Goal: Information Seeking & Learning: Find specific fact

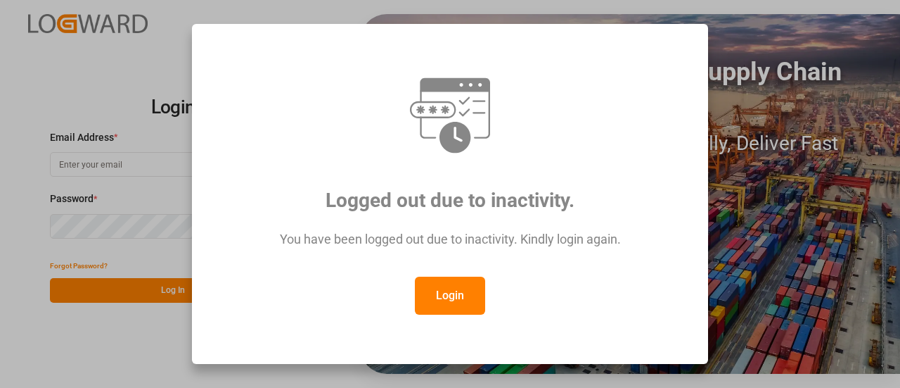
type input "[EMAIL_ADDRESS][PERSON_NAME][DOMAIN_NAME]"
click at [457, 299] on button "Login" at bounding box center [450, 295] width 70 height 38
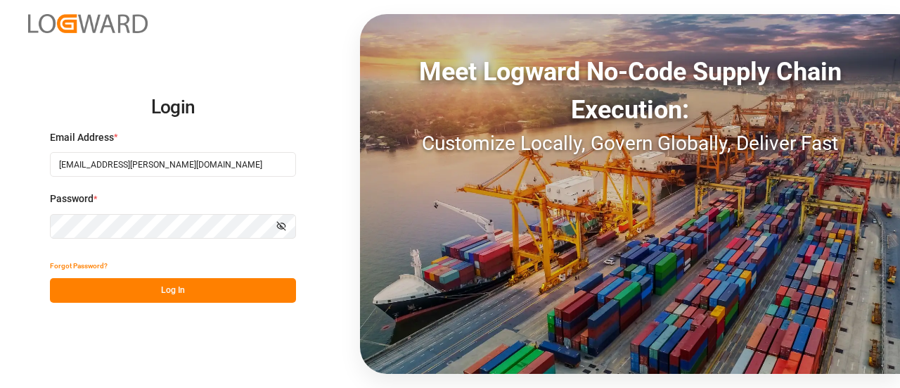
click at [149, 283] on button "Log In" at bounding box center [173, 290] width 246 height 25
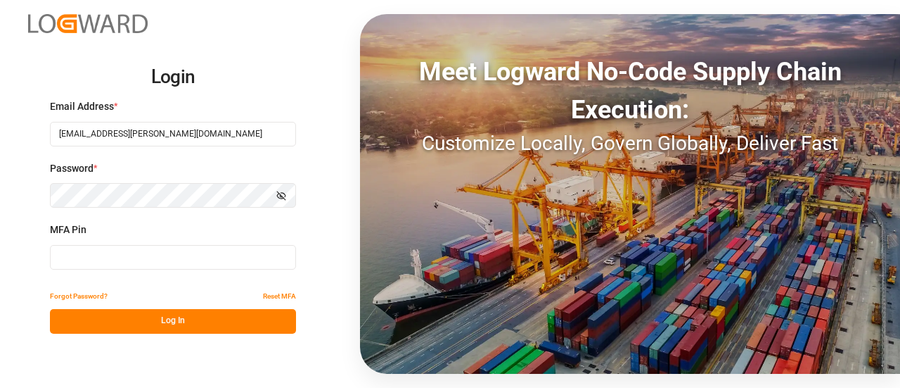
click at [129, 253] on input at bounding box center [173, 257] width 246 height 25
type input "517937"
click at [129, 323] on button "Log In" at bounding box center [173, 321] width 246 height 25
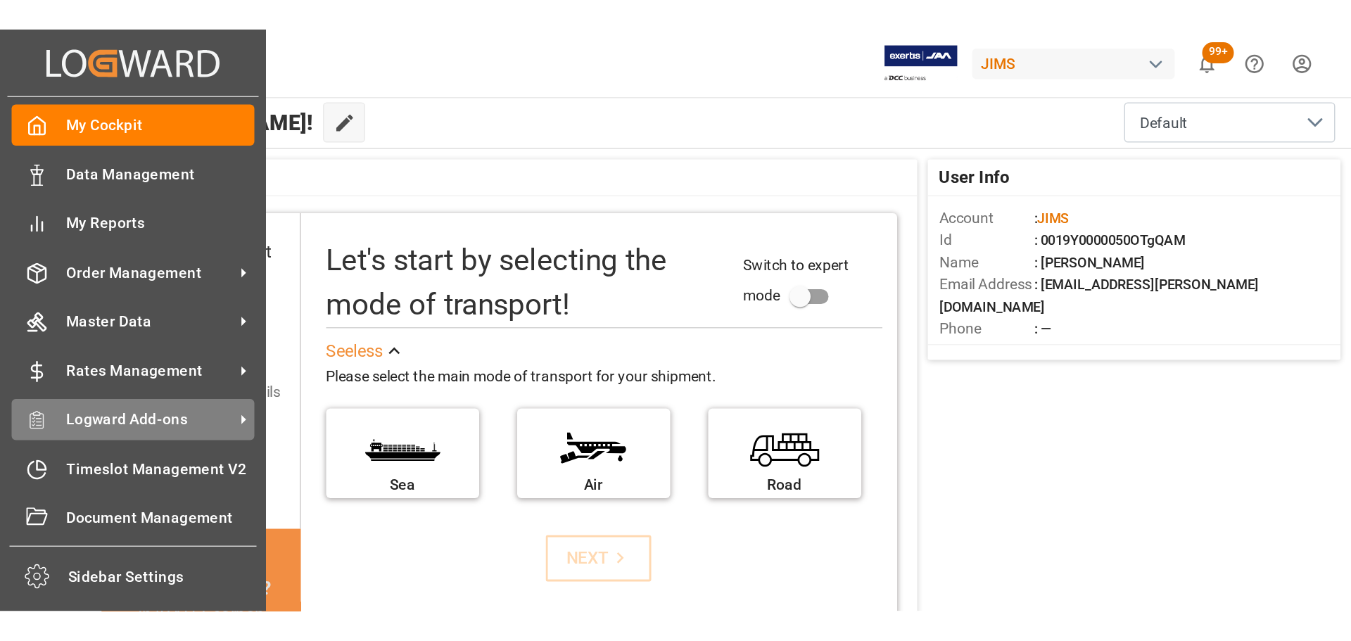
scroll to position [1, 0]
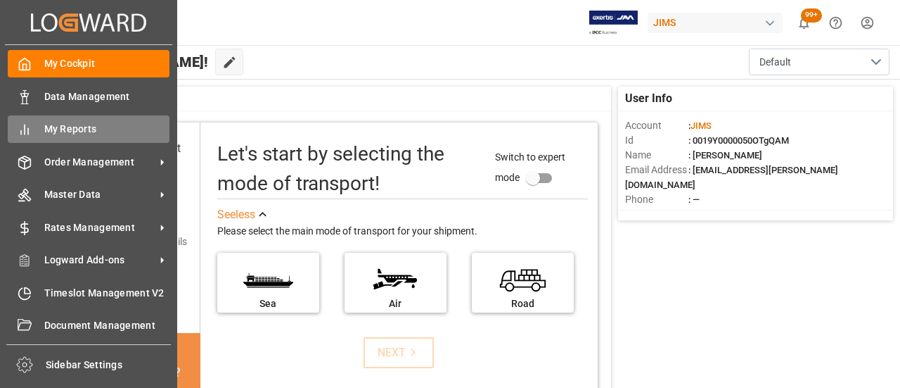
click at [107, 134] on span "My Reports" at bounding box center [107, 129] width 126 height 15
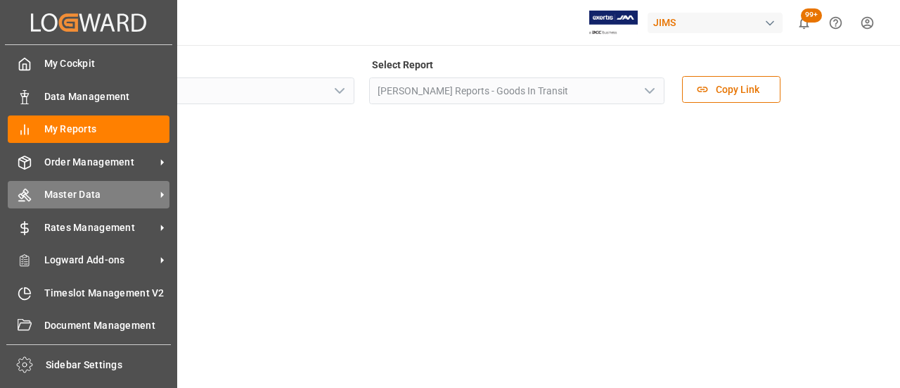
click at [48, 190] on span "Master Data" at bounding box center [99, 194] width 111 height 15
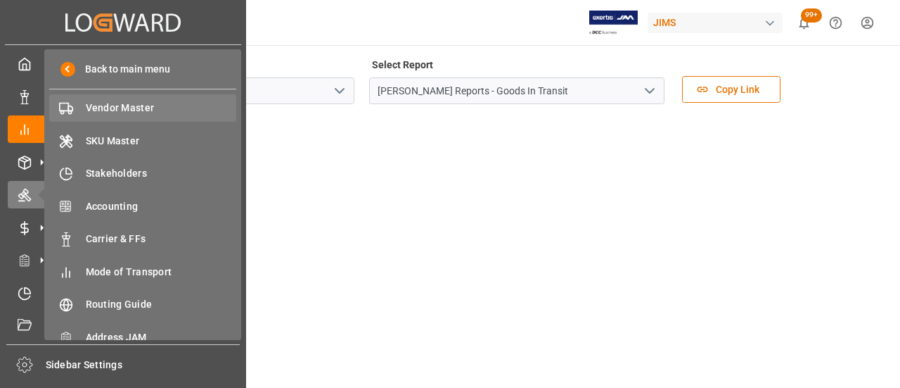
click at [121, 113] on span "Vendor Master" at bounding box center [161, 108] width 151 height 15
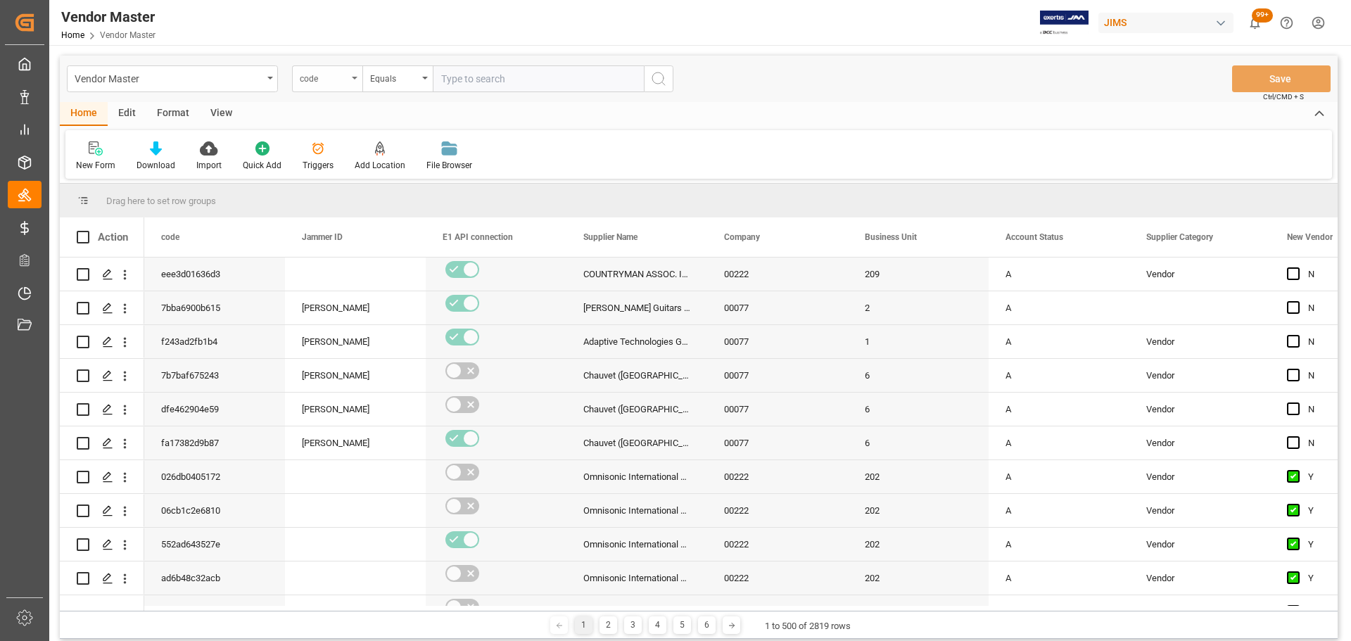
click at [340, 72] on div "code" at bounding box center [324, 77] width 48 height 16
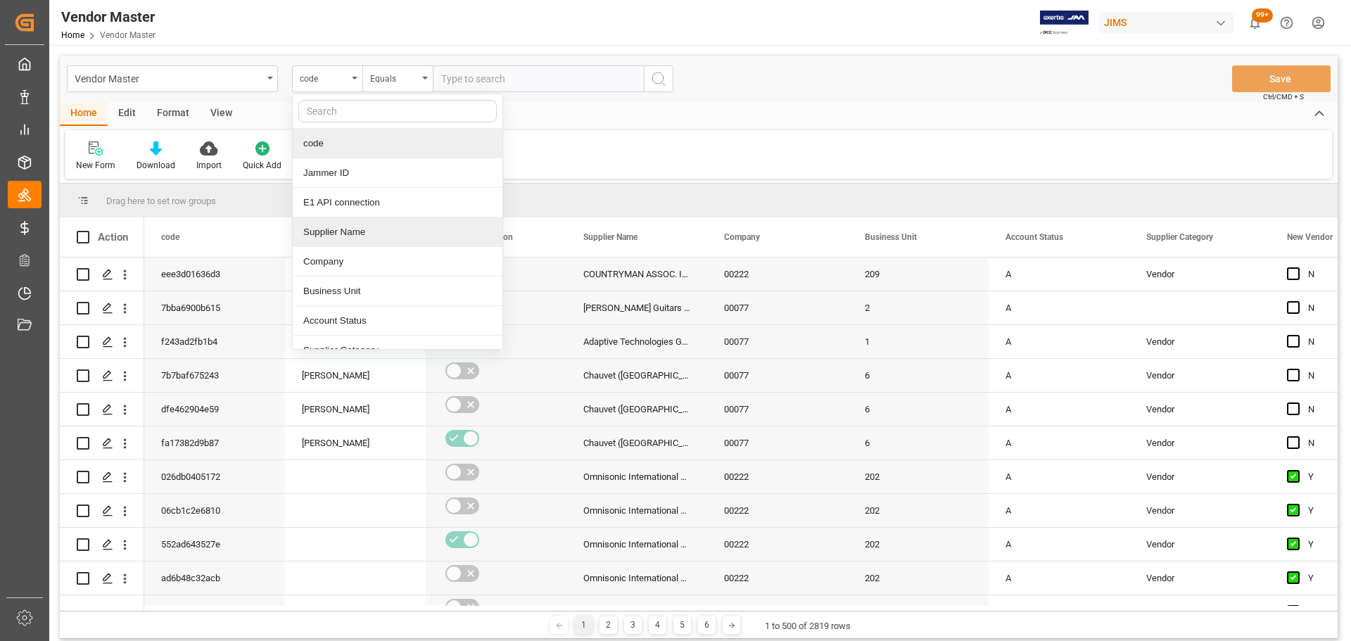
click at [375, 236] on div "Supplier Name" at bounding box center [398, 232] width 210 height 30
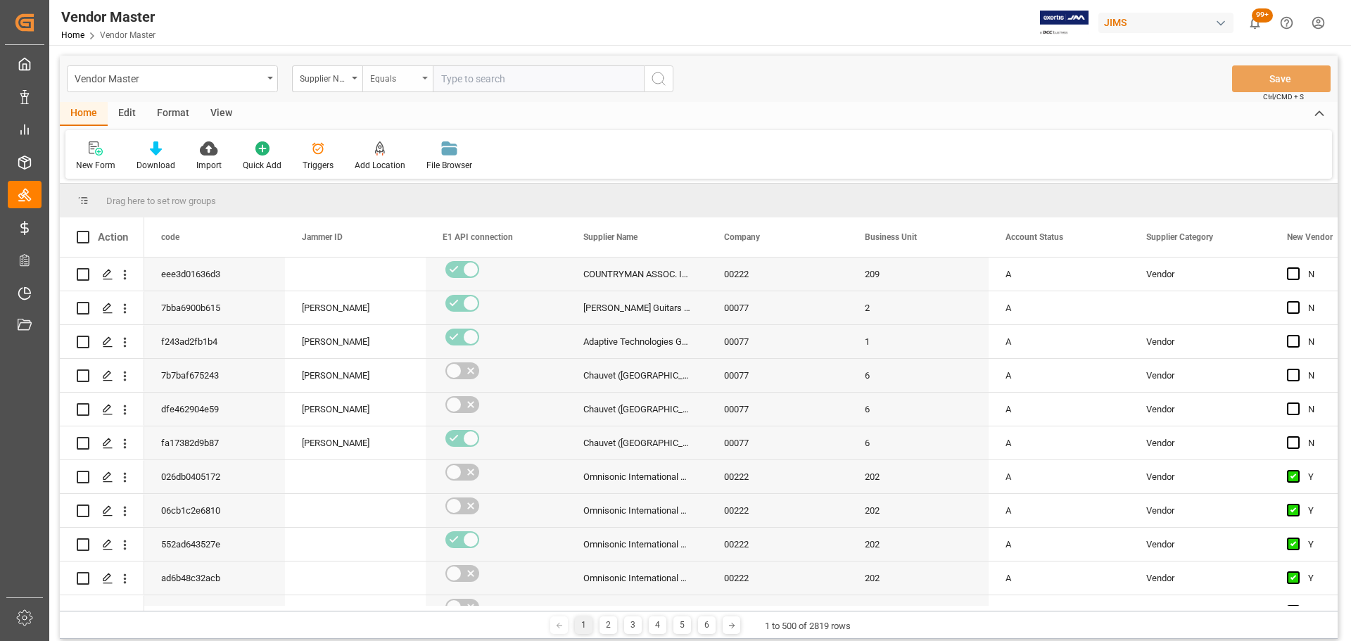
click at [392, 89] on div "Equals" at bounding box center [397, 78] width 70 height 27
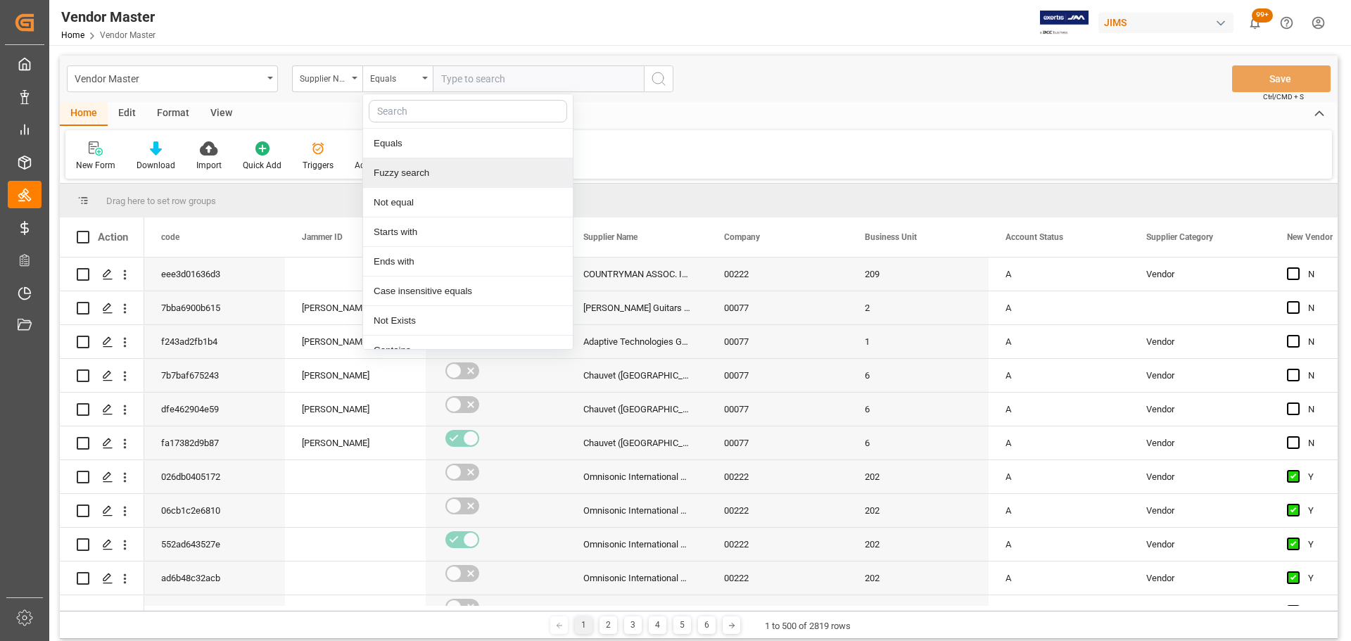
click at [421, 179] on div "Fuzzy search" at bounding box center [468, 173] width 210 height 30
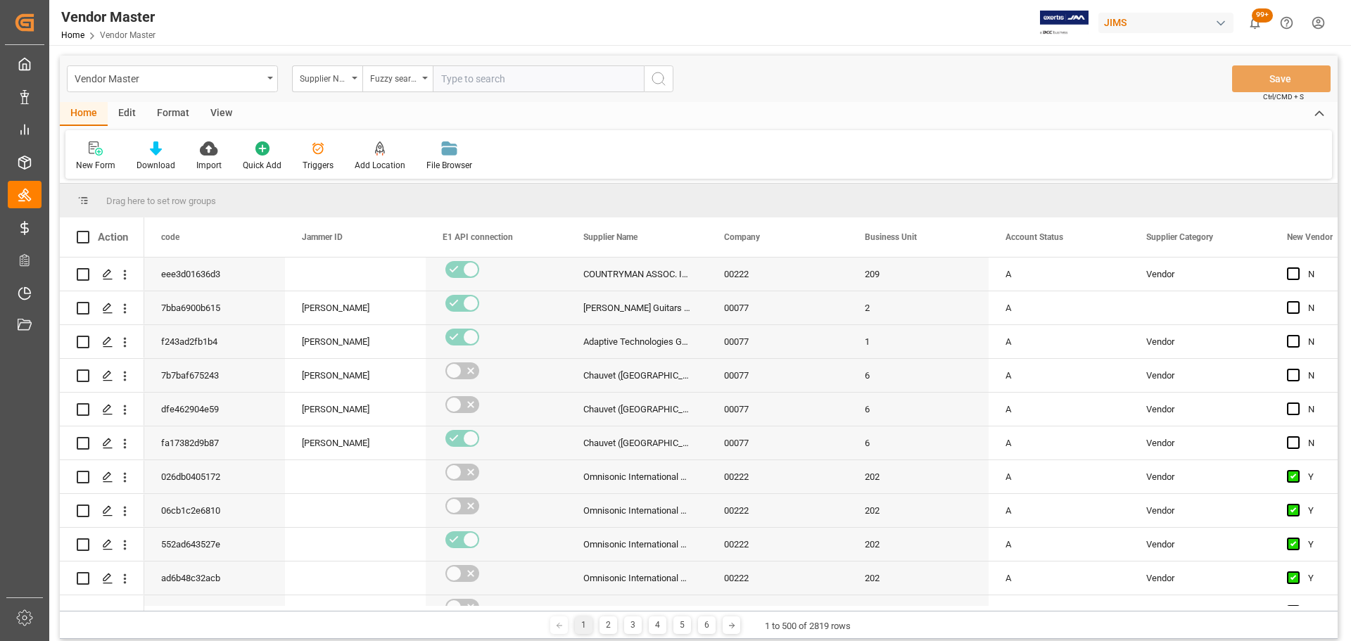
click at [471, 83] on input "text" at bounding box center [538, 78] width 211 height 27
type input "[PERSON_NAME]"
click at [663, 78] on icon "search button" at bounding box center [658, 78] width 17 height 17
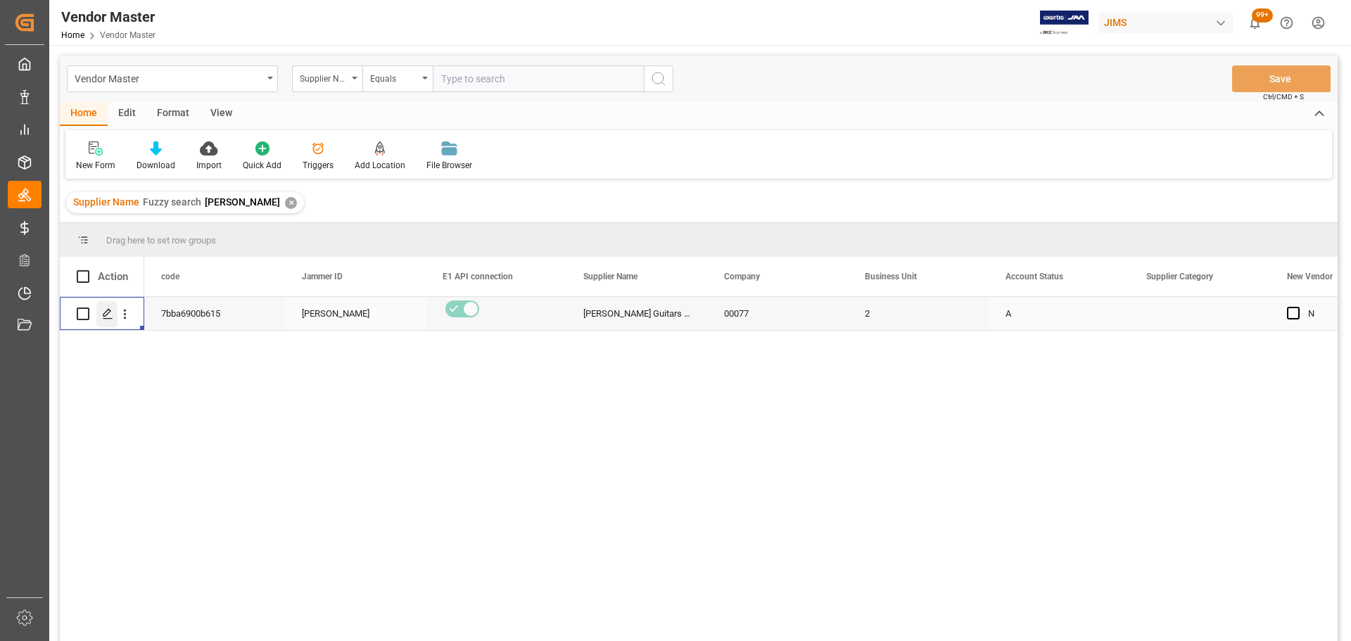
click at [101, 320] on div "Press SPACE to select this row." at bounding box center [106, 314] width 21 height 26
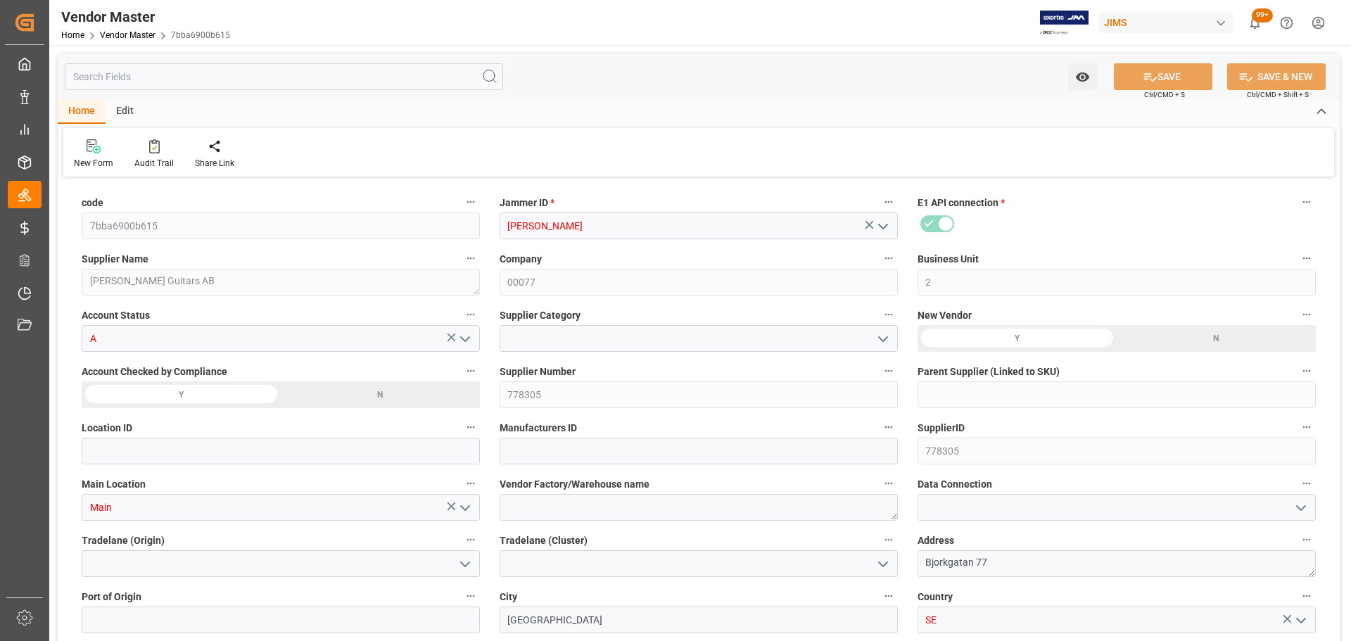
type input "[DATE] 14:51"
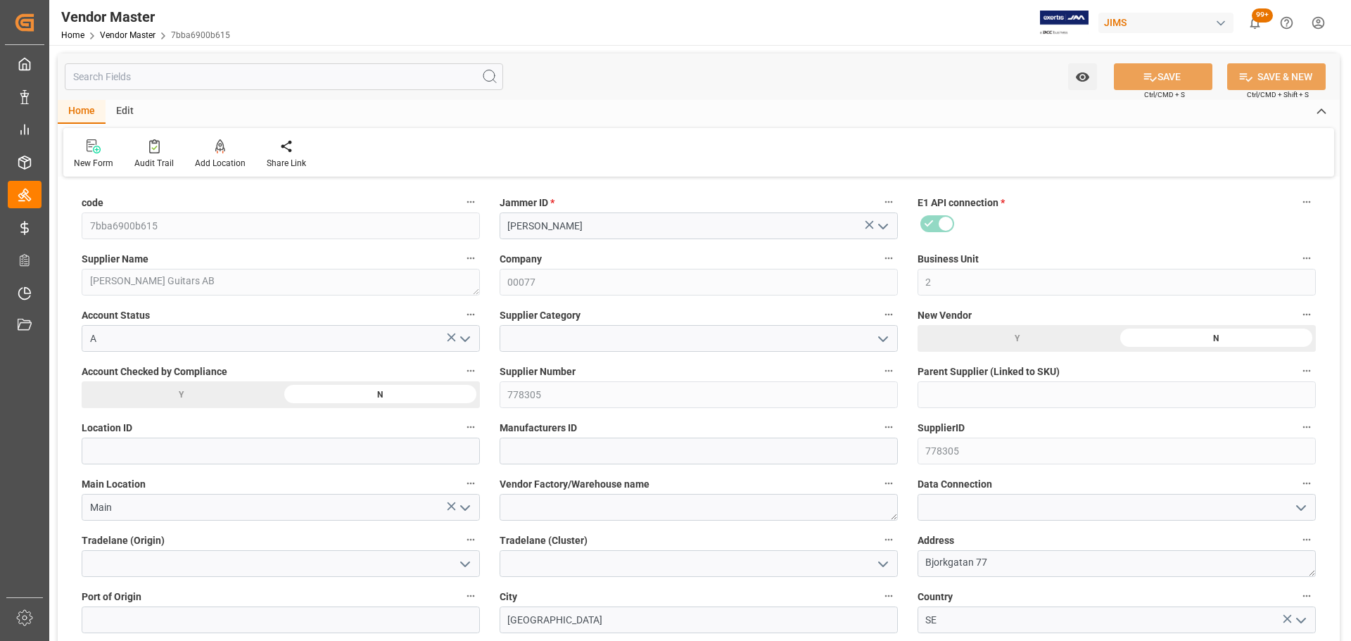
type input "Prepaid"
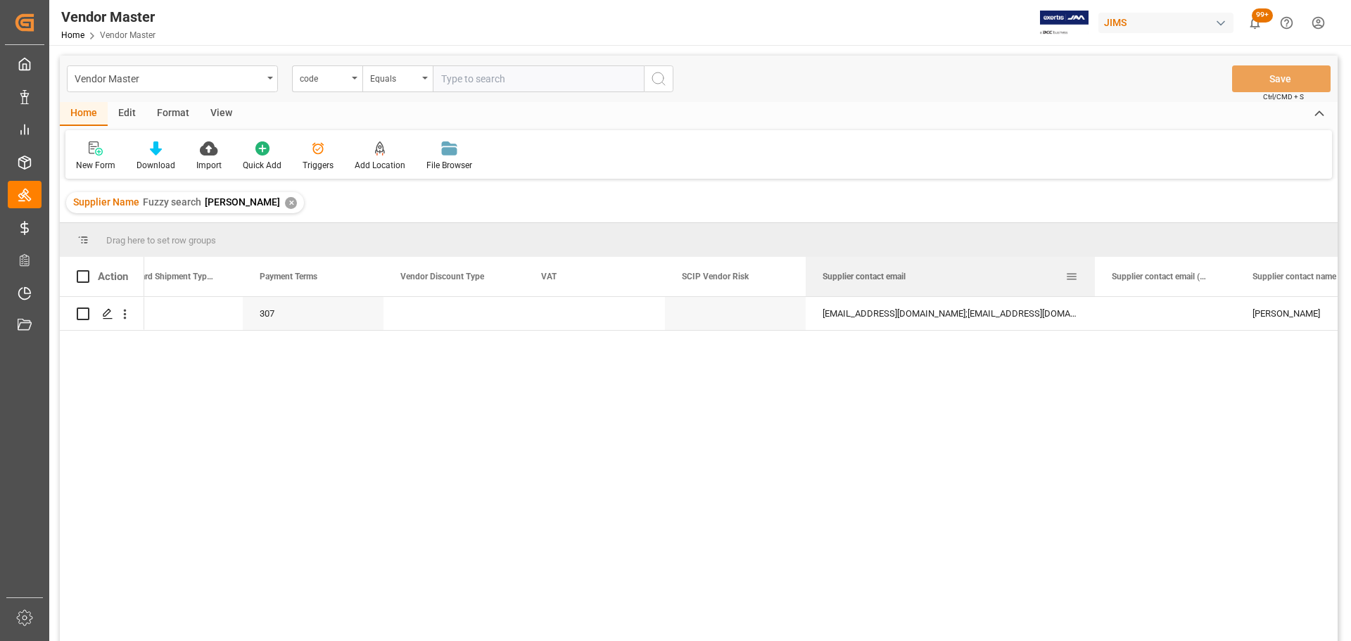
drag, startPoint x: 945, startPoint y: 270, endPoint x: 1094, endPoint y: 291, distance: 149.8
click at [900, 291] on div at bounding box center [1095, 276] width 6 height 39
click at [894, 359] on div "307 [EMAIL_ADDRESS][DOMAIN_NAME];[PERSON_NAME][EMAIL_ADDRESS][DOMAIN_NAME] [PER…" at bounding box center [740, 473] width 1193 height 353
